Goal: Task Accomplishment & Management: Complete application form

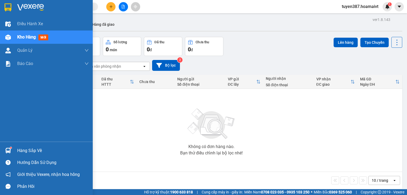
click at [27, 148] on div "Hàng sắp về" at bounding box center [53, 151] width 72 height 8
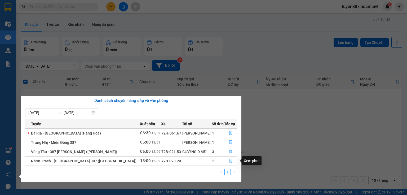
click at [229, 159] on button "button" at bounding box center [230, 161] width 12 height 8
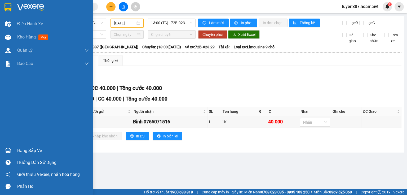
click at [31, 151] on div "Hàng sắp về" at bounding box center [53, 151] width 72 height 8
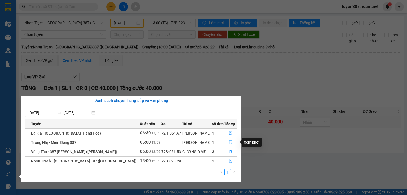
click at [230, 142] on icon "file-done" at bounding box center [230, 142] width 3 height 4
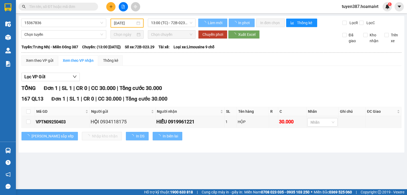
type input "[DATE]"
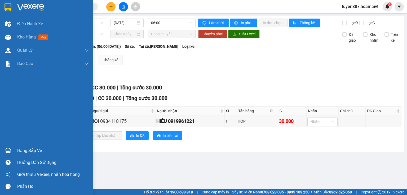
click at [32, 152] on div "Hàng sắp về" at bounding box center [53, 151] width 72 height 8
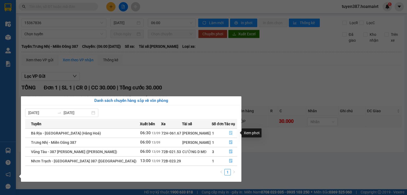
click at [229, 133] on icon "file-done" at bounding box center [230, 133] width 3 height 4
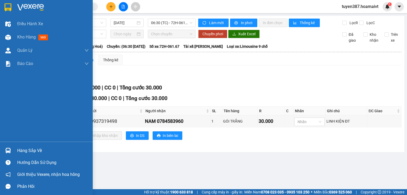
click at [37, 151] on div "Hàng sắp về" at bounding box center [53, 151] width 72 height 8
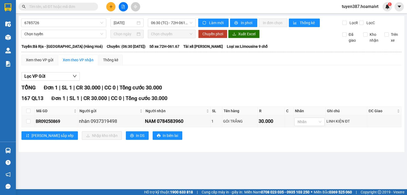
drag, startPoint x: 292, startPoint y: 73, endPoint x: 142, endPoint y: 2, distance: 166.6
click at [280, 65] on section "Kết quả tìm kiếm ( 0 ) Bộ lọc No Data tuyen387.hoamaivt 1 Điều hành xe Kho hàng…" at bounding box center [203, 97] width 407 height 195
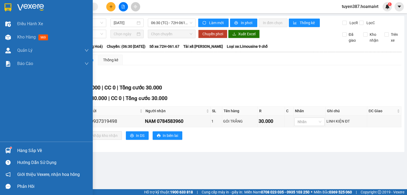
click at [39, 148] on div "Hàng sắp về" at bounding box center [53, 151] width 72 height 8
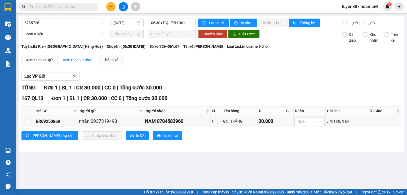
click at [288, 76] on section "Kết quả tìm kiếm ( 0 ) Bộ lọc No Data tuyen387.hoamaivt 1 Điều hành xe Kho hàng…" at bounding box center [203, 97] width 407 height 195
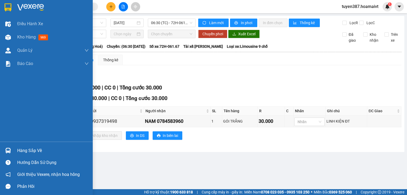
click at [29, 151] on div "Hàng sắp về" at bounding box center [53, 151] width 72 height 8
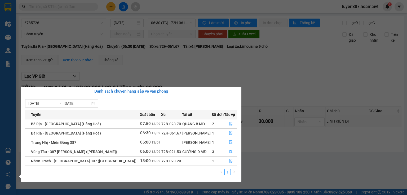
click at [269, 78] on section "Kết quả tìm kiếm ( 0 ) Bộ lọc No Data tuyen387.hoamaivt 1 Điều hành xe Kho hàng…" at bounding box center [203, 97] width 407 height 195
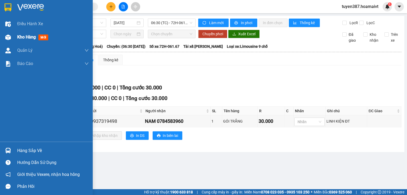
click at [43, 40] on span "mới" at bounding box center [43, 37] width 10 height 6
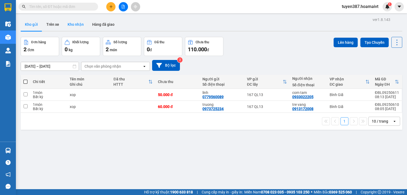
click at [80, 23] on button "Kho nhận" at bounding box center [75, 24] width 25 height 13
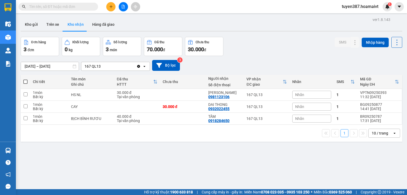
click at [80, 24] on button "Kho nhận" at bounding box center [75, 24] width 25 height 13
click at [115, 165] on div "ver 1.8.143 Kho gửi Trên xe Kho nhận Hàng đã giao Đơn hàng 3 đơn Khối lượng 0 k…" at bounding box center [212, 113] width 386 height 195
click at [384, 134] on div "10 / trang" at bounding box center [380, 132] width 16 height 5
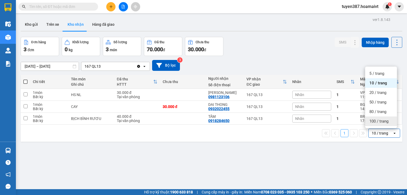
click at [371, 121] on span "100 / trang" at bounding box center [378, 120] width 19 height 5
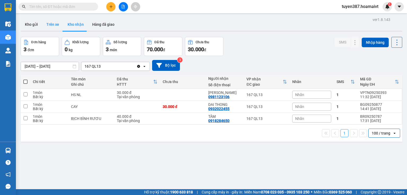
click at [53, 24] on button "Trên xe" at bounding box center [52, 24] width 21 height 13
type input "[DATE] – [DATE]"
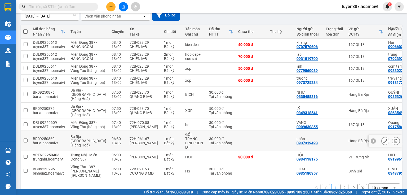
scroll to position [105, 0]
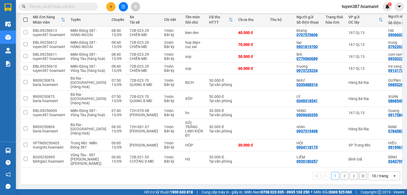
click at [380, 175] on div "10 / trang" at bounding box center [380, 175] width 16 height 5
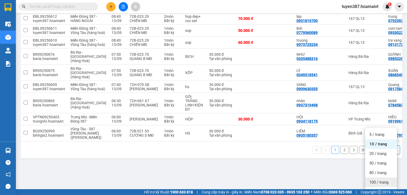
click at [376, 179] on span "100 / trang" at bounding box center [378, 181] width 19 height 5
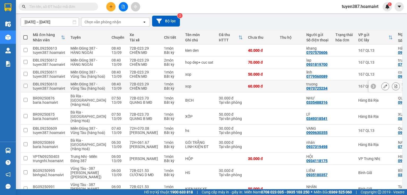
scroll to position [0, 0]
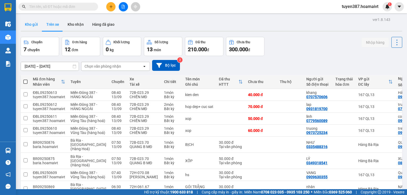
click at [29, 21] on button "Kho gửi" at bounding box center [31, 24] width 21 height 13
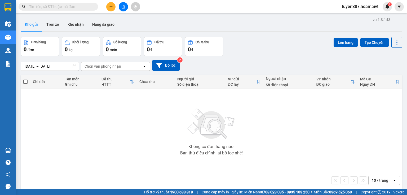
click at [374, 180] on div "10 / trang" at bounding box center [380, 180] width 16 height 5
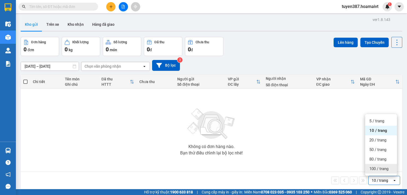
click at [375, 168] on span "100 / trang" at bounding box center [378, 168] width 19 height 5
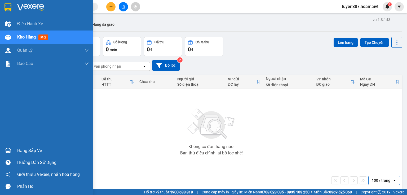
click at [28, 154] on div "Hàng sắp về" at bounding box center [53, 151] width 72 height 8
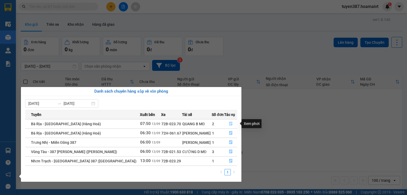
click at [229, 124] on icon "file-done" at bounding box center [231, 124] width 4 height 4
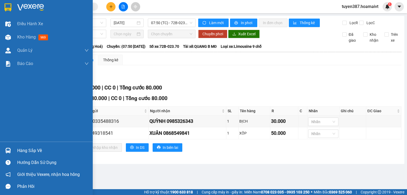
click at [34, 151] on div "Hàng sắp về" at bounding box center [53, 151] width 72 height 8
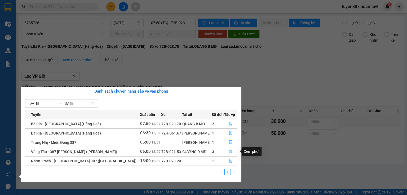
click at [229, 151] on icon "file-done" at bounding box center [230, 152] width 3 height 4
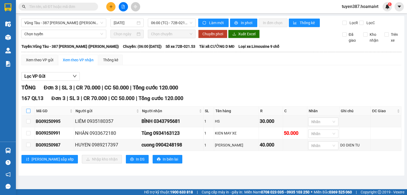
click at [30, 111] on input "checkbox" at bounding box center [28, 111] width 4 height 4
checkbox input "true"
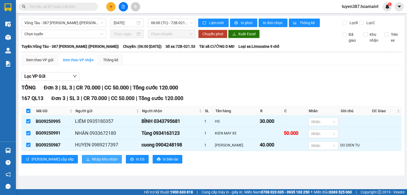
click at [92, 160] on span "Nhập kho nhận" at bounding box center [105, 159] width 26 height 6
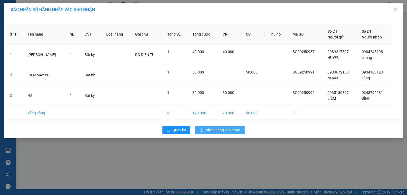
click at [216, 129] on span "Nhập hàng kho nhận" at bounding box center [222, 130] width 35 height 6
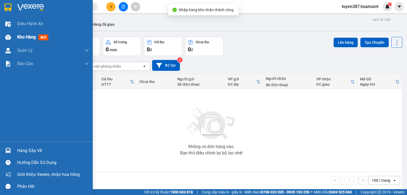
click at [45, 37] on span "mới" at bounding box center [43, 37] width 10 height 6
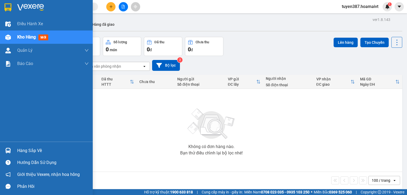
click at [25, 149] on div "Hàng sắp về" at bounding box center [53, 151] width 72 height 8
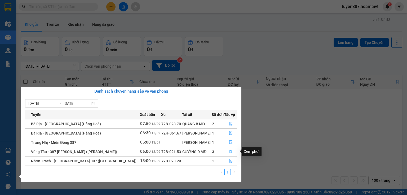
click at [230, 154] on button "button" at bounding box center [230, 151] width 12 height 8
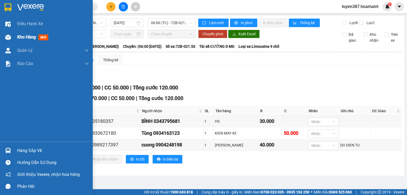
click at [43, 37] on span "mới" at bounding box center [43, 37] width 10 height 6
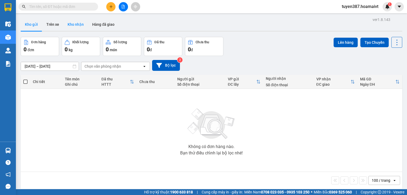
click at [78, 26] on button "Kho nhận" at bounding box center [75, 24] width 25 height 13
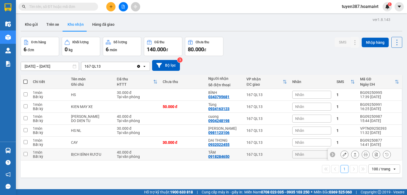
click at [25, 152] on input "checkbox" at bounding box center [26, 154] width 4 height 4
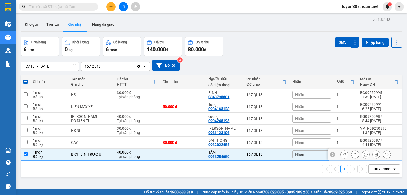
click at [25, 154] on input "checkbox" at bounding box center [26, 154] width 4 height 4
checkbox input "false"
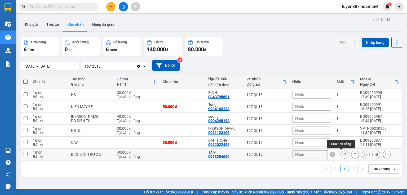
click at [341, 157] on button at bounding box center [344, 154] width 7 height 9
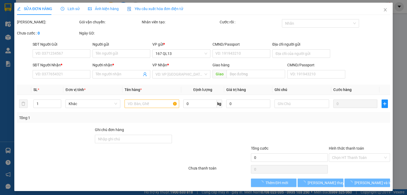
type input "0903114352"
type input "HẢI"
type input "0918284650"
type input "TÂM"
type input "40.000"
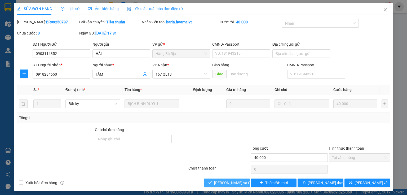
drag, startPoint x: 228, startPoint y: 183, endPoint x: 222, endPoint y: 179, distance: 7.1
click at [227, 183] on span "Lưu và Giao hàng" at bounding box center [239, 183] width 51 height 6
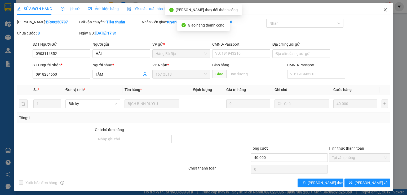
click at [383, 10] on icon "close" at bounding box center [385, 10] width 4 height 4
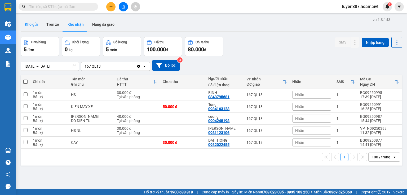
click at [27, 24] on button "Kho gửi" at bounding box center [31, 24] width 21 height 13
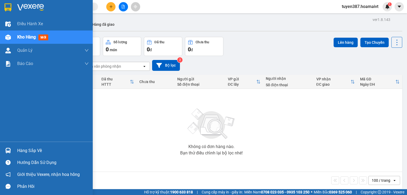
click at [31, 153] on div "Hàng sắp về" at bounding box center [53, 151] width 72 height 8
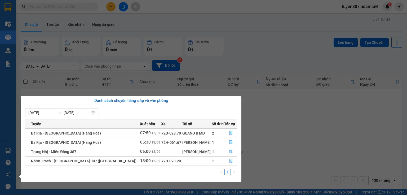
click at [251, 63] on section "Kết quả tìm kiếm ( 0 ) Bộ lọc No Data tuyen387.hoamaivt 1 Điều hành xe Kho hàng…" at bounding box center [203, 97] width 407 height 195
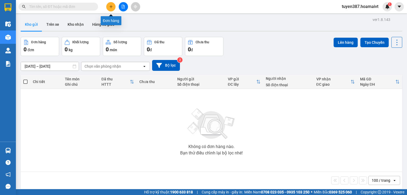
click at [111, 4] on button at bounding box center [110, 6] width 9 height 9
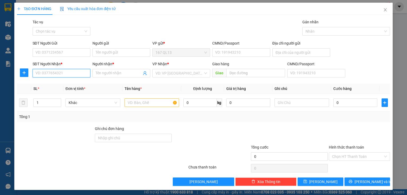
click at [76, 74] on input "SĐT Người Nhận *" at bounding box center [62, 73] width 58 height 8
click at [74, 51] on input "SĐT Người Gửi" at bounding box center [62, 52] width 58 height 8
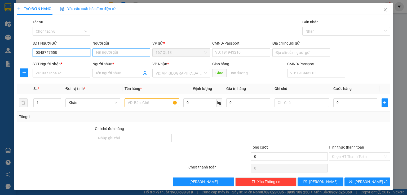
type input "0348747558"
click at [111, 53] on input "Người gửi" at bounding box center [122, 52] width 58 height 8
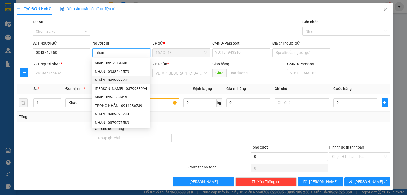
type input "nhan"
click at [59, 75] on input "SĐT Người Nhận *" at bounding box center [62, 73] width 58 height 8
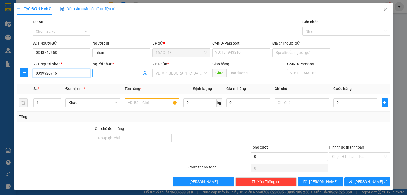
type input "0339928716"
click at [101, 76] on input "Người nhận *" at bounding box center [119, 73] width 46 height 6
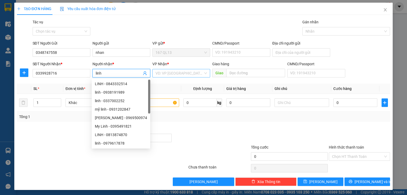
type input "linh"
click at [156, 72] on input "search" at bounding box center [180, 73] width 48 height 8
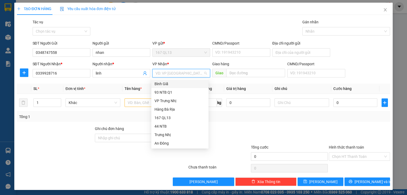
click at [166, 83] on div "Bình Giã" at bounding box center [180, 84] width 51 height 6
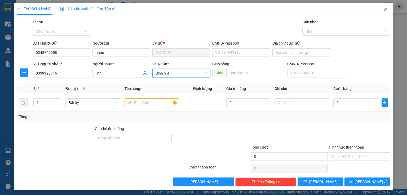
click at [384, 10] on icon "close" at bounding box center [385, 9] width 3 height 3
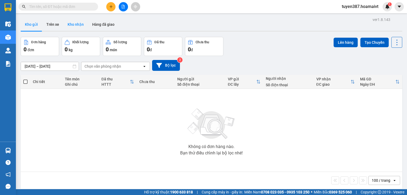
click at [74, 24] on button "Kho nhận" at bounding box center [75, 24] width 25 height 13
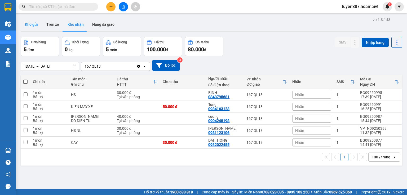
click at [34, 24] on button "Kho gửi" at bounding box center [31, 24] width 21 height 13
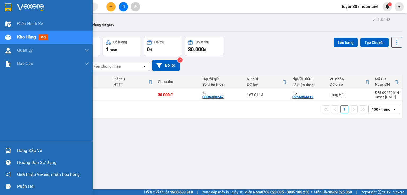
click at [38, 151] on div "Hàng sắp về" at bounding box center [53, 151] width 72 height 8
